Goal: Navigation & Orientation: Find specific page/section

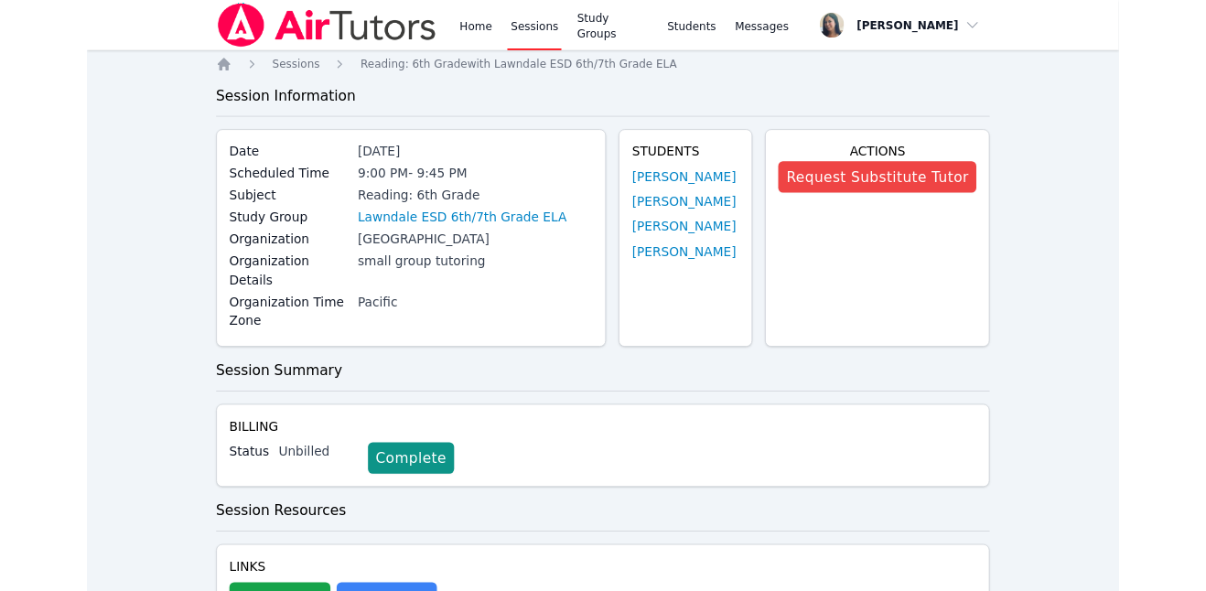
scroll to position [176, 0]
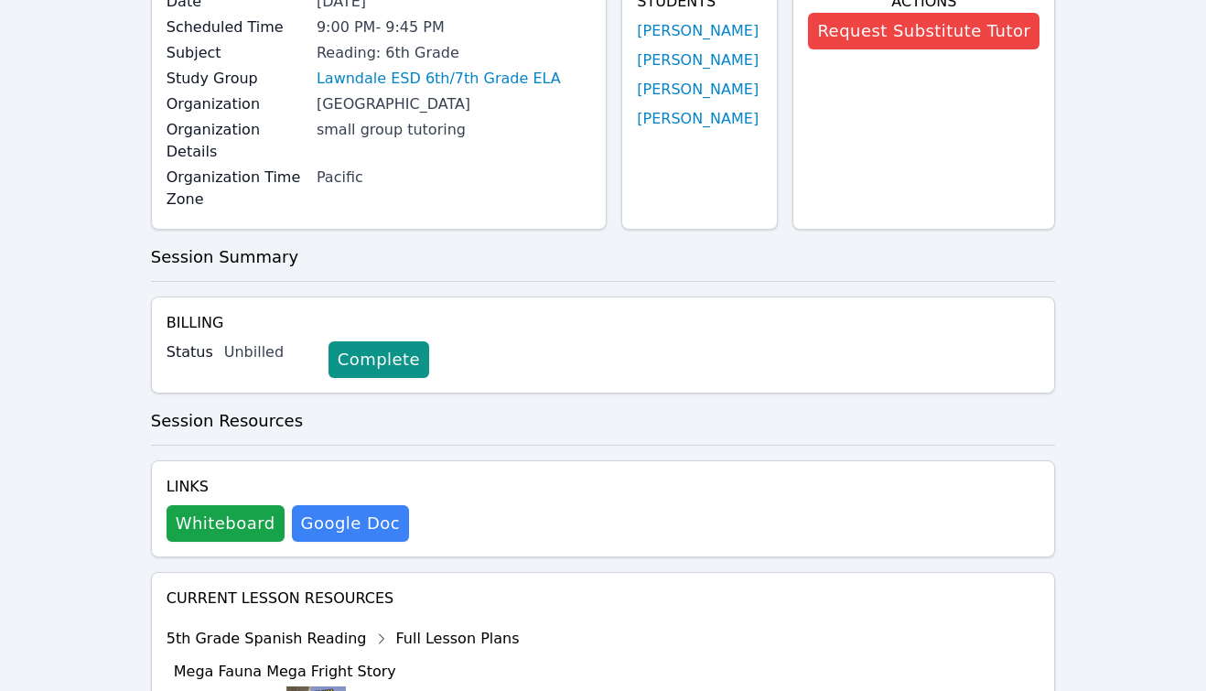
click at [720, 244] on h3 "Session Summary" at bounding box center [603, 257] width 905 height 26
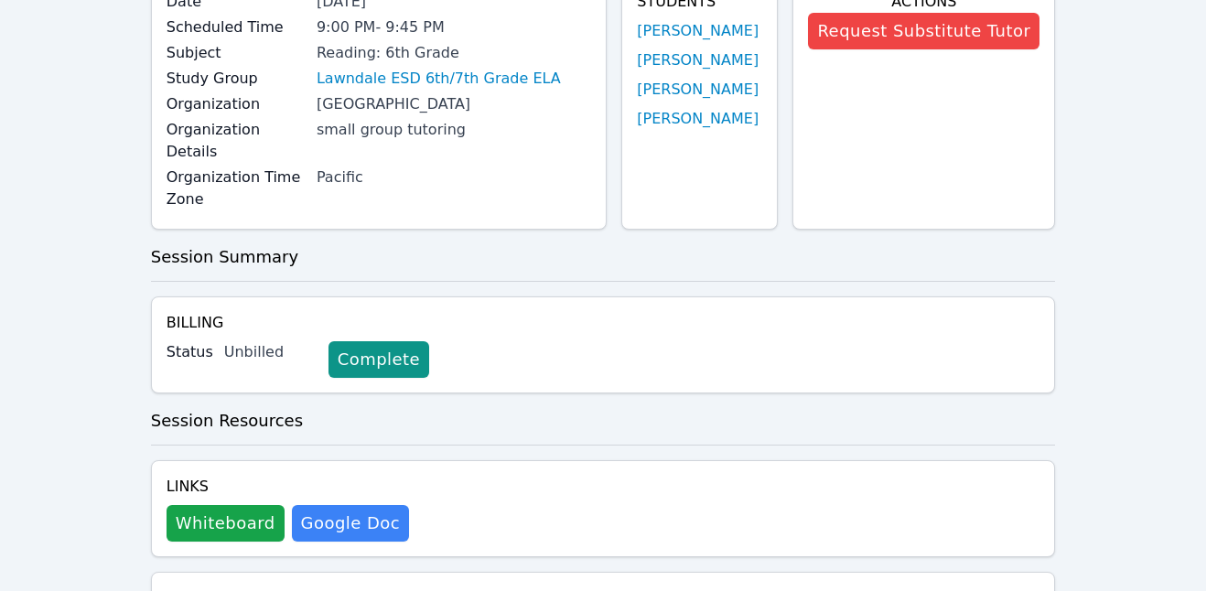
click at [492, 268] on div "Home Sessions Reading: 6th Grade with Lawndale ESD 6th/7th Grade ELA Session In…" at bounding box center [603, 576] width 905 height 1372
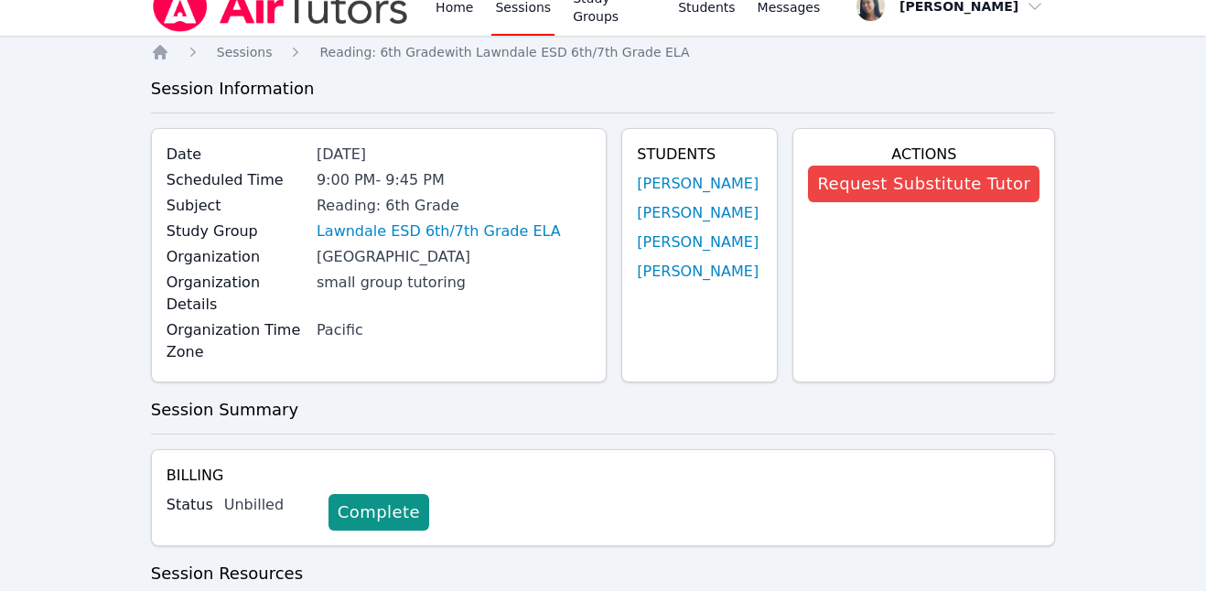
scroll to position [0, 0]
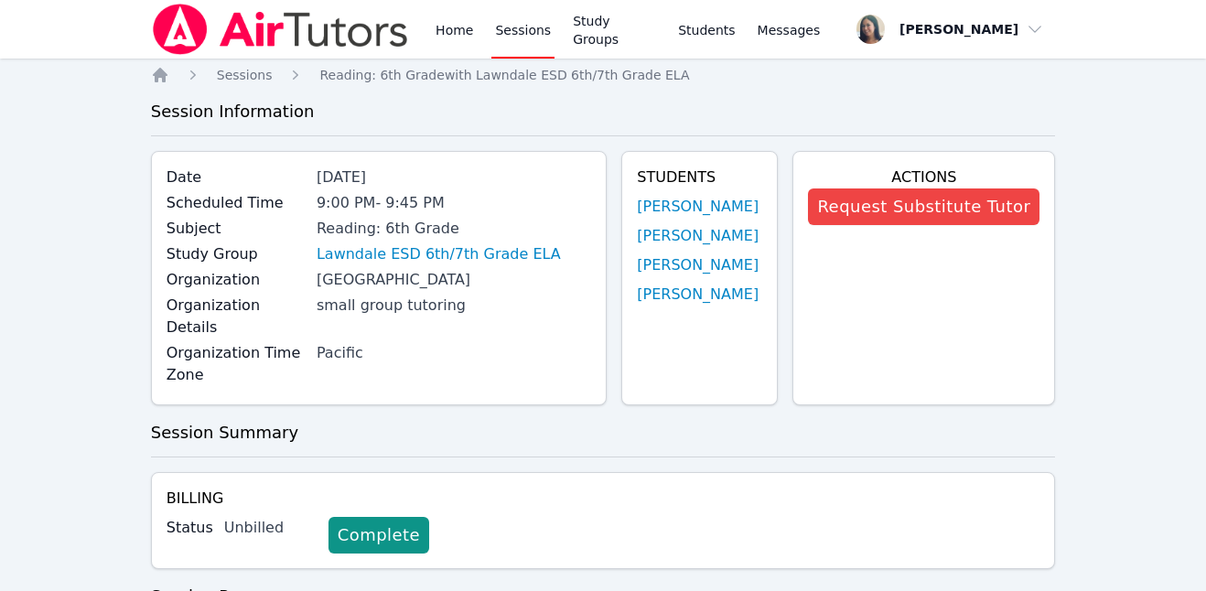
click at [503, 38] on link "Sessions" at bounding box center [522, 29] width 63 height 59
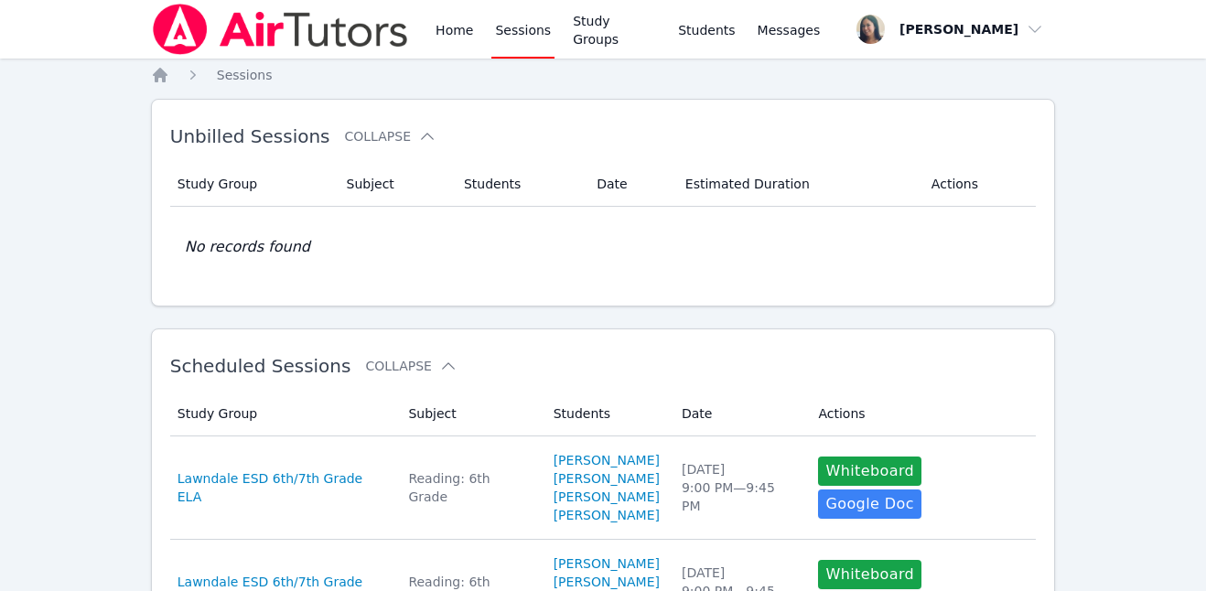
scroll to position [427, 0]
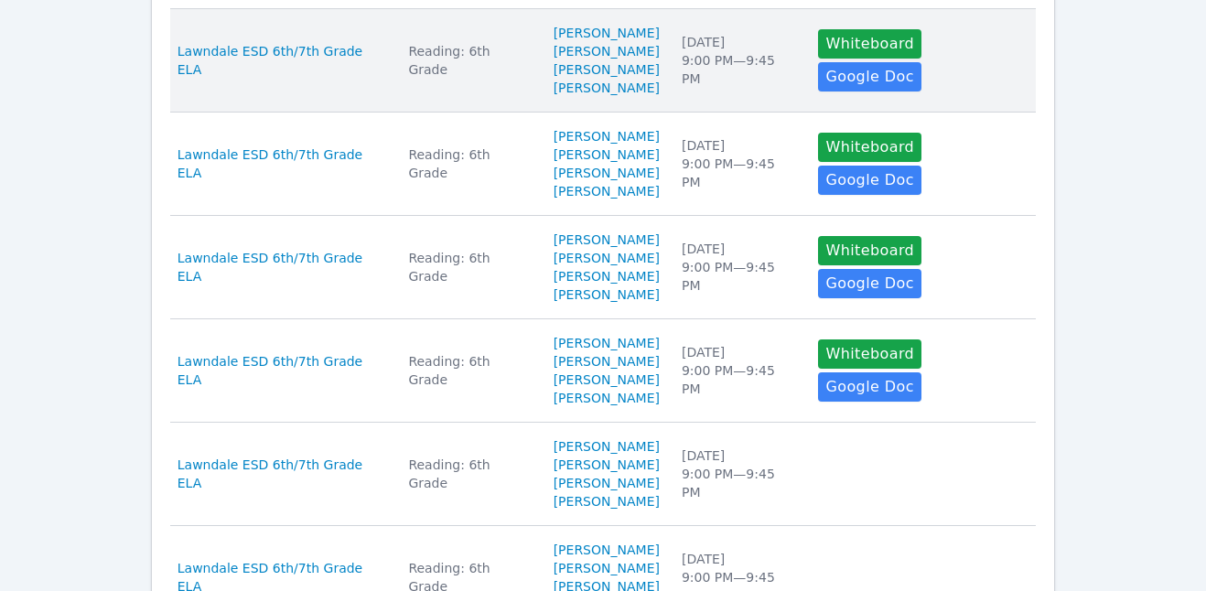
click at [639, 20] on td "Students [PERSON_NAME] [PERSON_NAME] [PERSON_NAME] [PERSON_NAME] [PERSON_NAME]" at bounding box center [606, 60] width 128 height 103
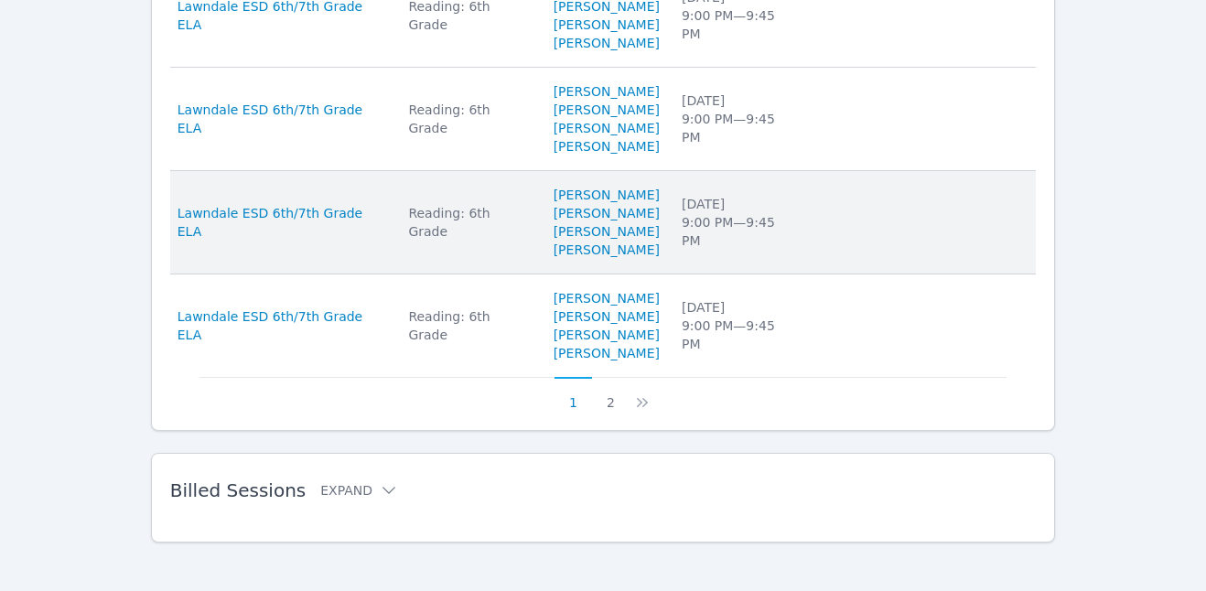
scroll to position [1102, 0]
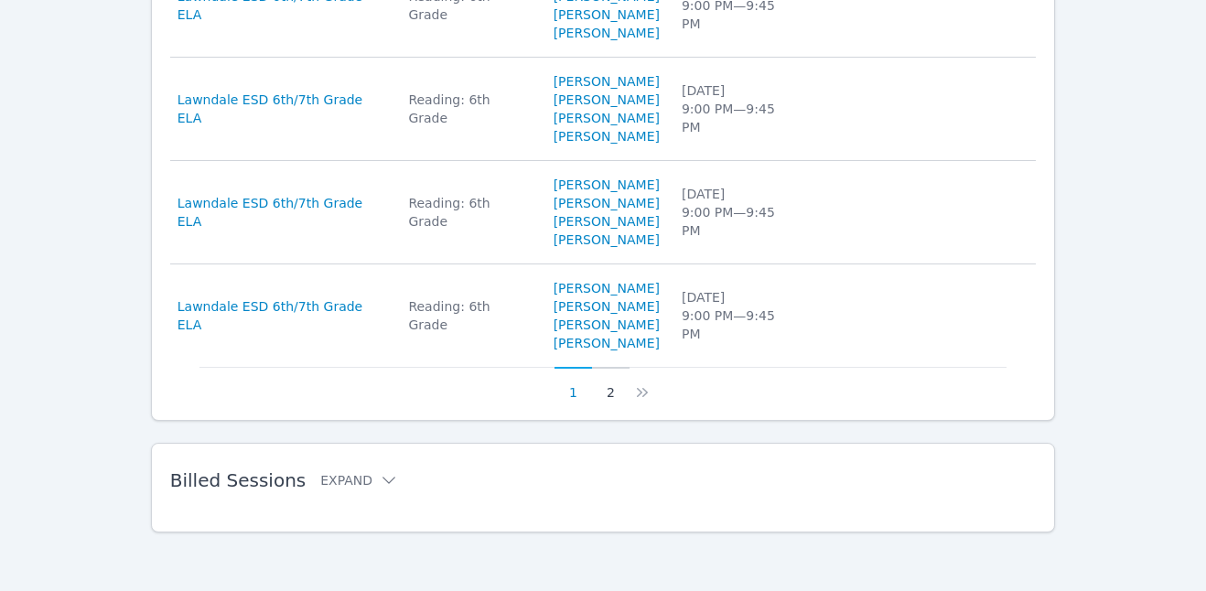
click at [610, 392] on button "2" at bounding box center [611, 384] width 38 height 35
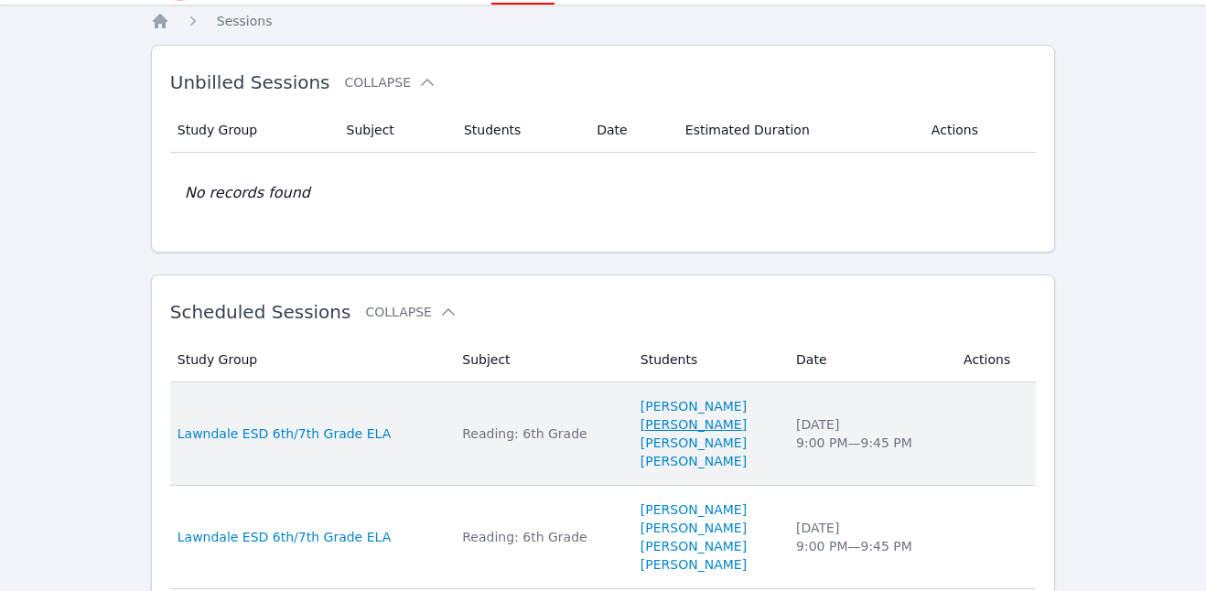
scroll to position [0, 0]
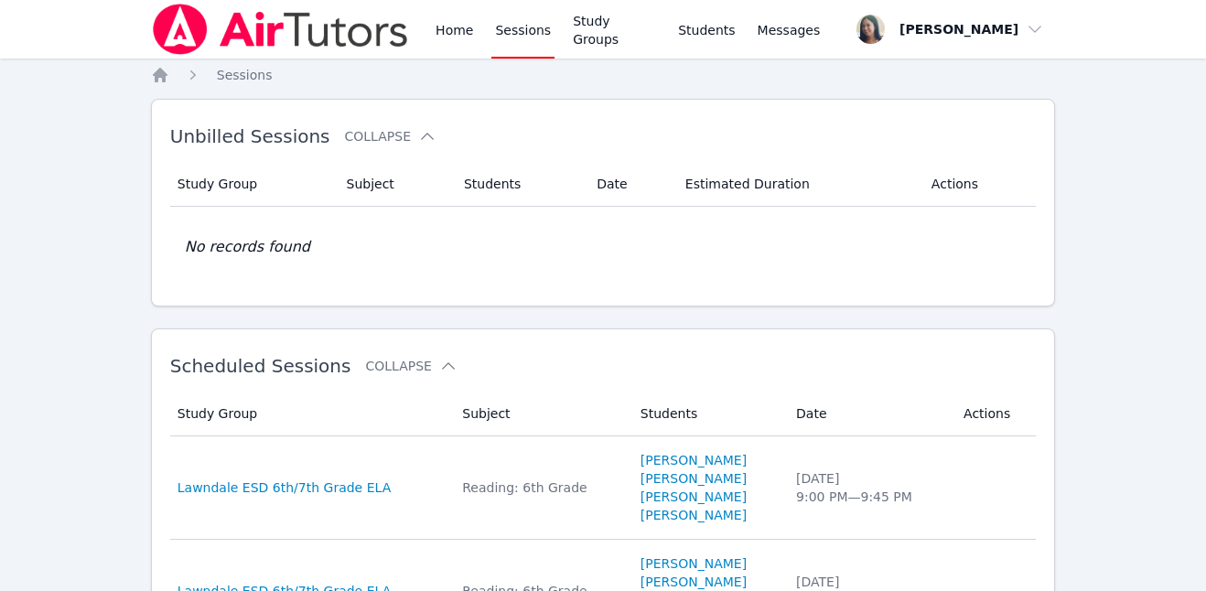
click at [511, 32] on link "Sessions" at bounding box center [522, 29] width 63 height 59
click at [443, 33] on link "Home" at bounding box center [454, 29] width 45 height 59
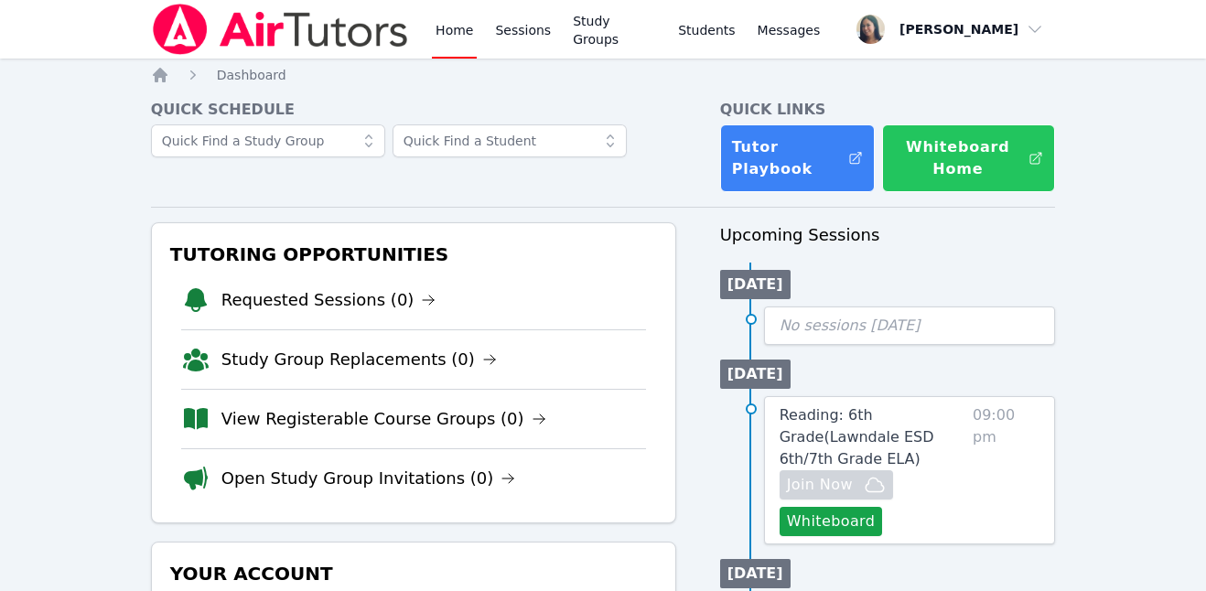
click at [993, 163] on button "Whiteboard Home" at bounding box center [968, 158] width 173 height 68
